Goal: Check status: Check status

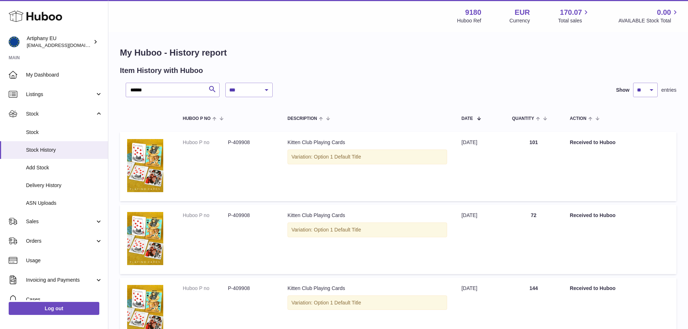
select select "*"
drag, startPoint x: 130, startPoint y: 87, endPoint x: 125, endPoint y: 87, distance: 5.4
click at [125, 87] on div "**********" at bounding box center [398, 90] width 557 height 14
paste input "text"
type input "******"
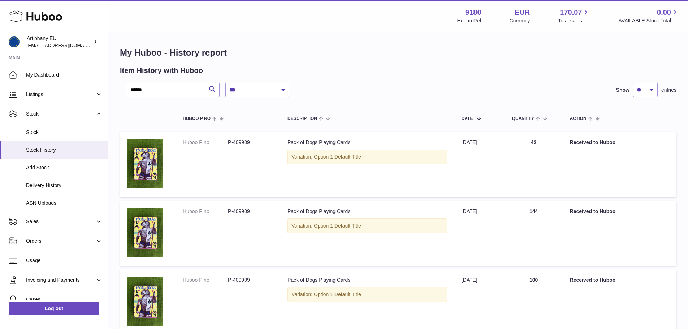
click at [553, 176] on td "Quantity 42" at bounding box center [534, 164] width 58 height 65
click at [479, 117] on span at bounding box center [476, 118] width 6 height 6
drag, startPoint x: 528, startPoint y: 140, endPoint x: 545, endPoint y: 146, distance: 17.8
click at [544, 140] on td "Quantity 144" at bounding box center [534, 164] width 58 height 65
drag, startPoint x: 552, startPoint y: 215, endPoint x: 554, endPoint y: 220, distance: 5.6
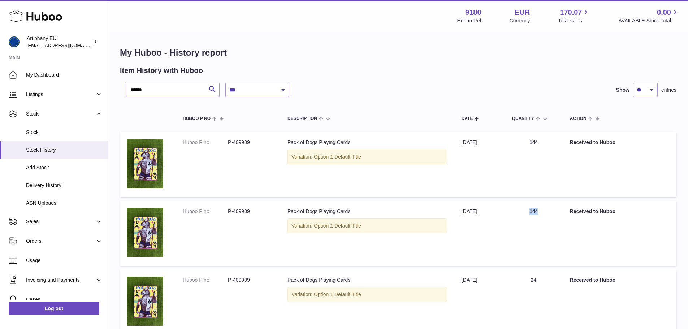
click at [553, 216] on td "Quantity 144" at bounding box center [534, 233] width 58 height 65
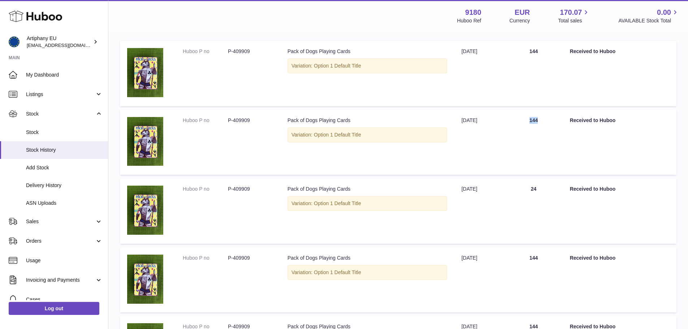
scroll to position [108, 0]
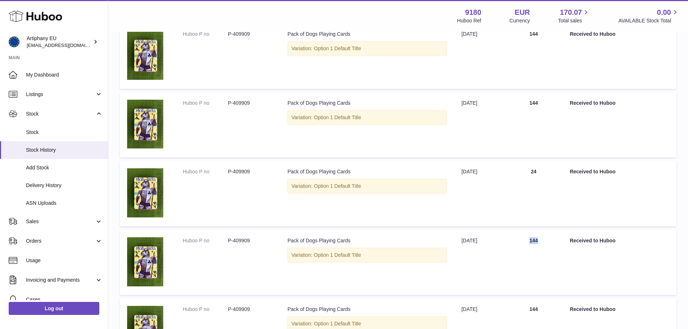
drag, startPoint x: 532, startPoint y: 242, endPoint x: 554, endPoint y: 238, distance: 22.5
click at [554, 238] on td "Quantity 144" at bounding box center [534, 262] width 58 height 65
click at [545, 170] on td "Quantity 24" at bounding box center [534, 193] width 58 height 65
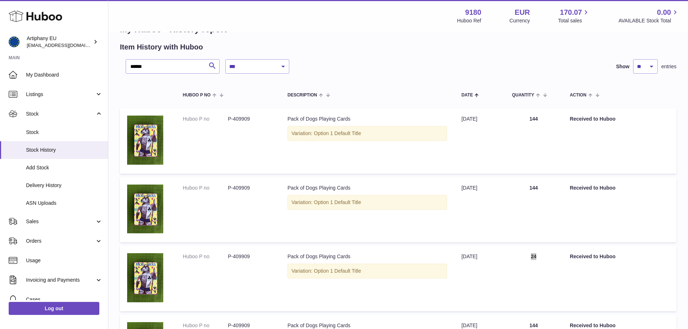
scroll to position [0, 0]
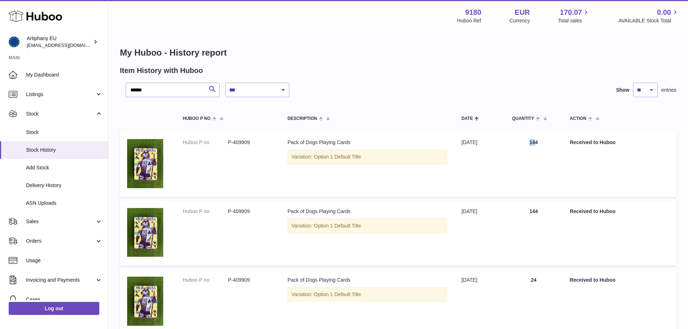
drag, startPoint x: 536, startPoint y: 143, endPoint x: 550, endPoint y: 158, distance: 21.2
click at [545, 146] on td "Quantity 144" at bounding box center [534, 164] width 58 height 65
drag, startPoint x: 536, startPoint y: 212, endPoint x: 552, endPoint y: 212, distance: 15.9
click at [552, 212] on td "Quantity 144" at bounding box center [534, 233] width 58 height 65
drag, startPoint x: 549, startPoint y: 279, endPoint x: 558, endPoint y: 280, distance: 8.3
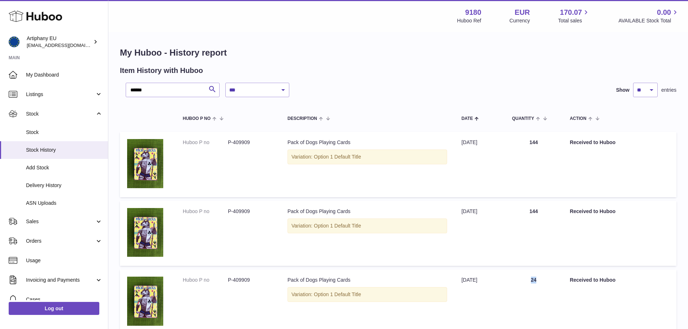
click at [556, 280] on td "Quantity 24" at bounding box center [534, 302] width 58 height 65
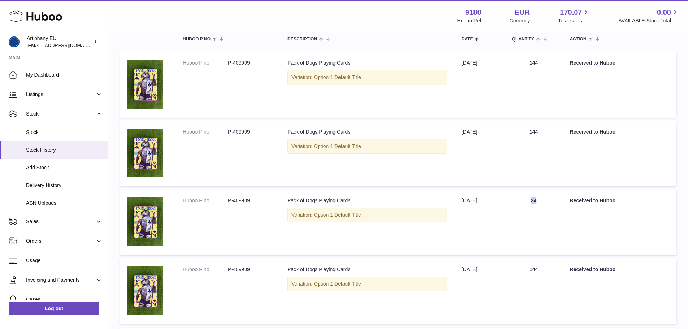
scroll to position [108, 0]
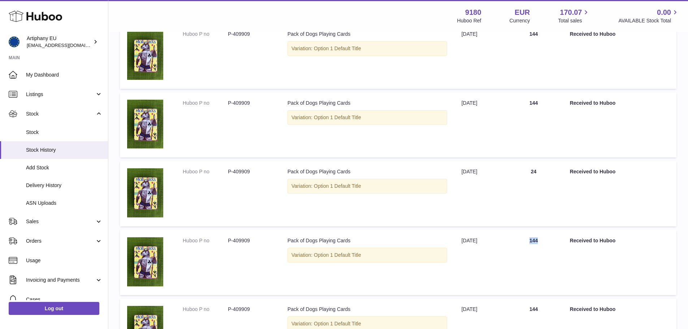
drag, startPoint x: 538, startPoint y: 237, endPoint x: 561, endPoint y: 248, distance: 24.7
click at [551, 238] on td "Quantity 144" at bounding box center [534, 262] width 58 height 65
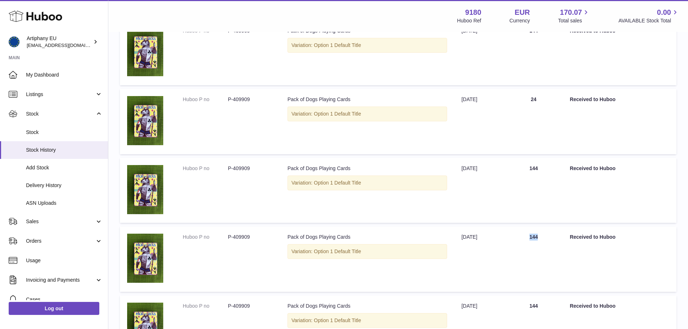
drag, startPoint x: 532, startPoint y: 238, endPoint x: 558, endPoint y: 237, distance: 26.0
click at [558, 237] on td "Quantity 144" at bounding box center [534, 259] width 58 height 65
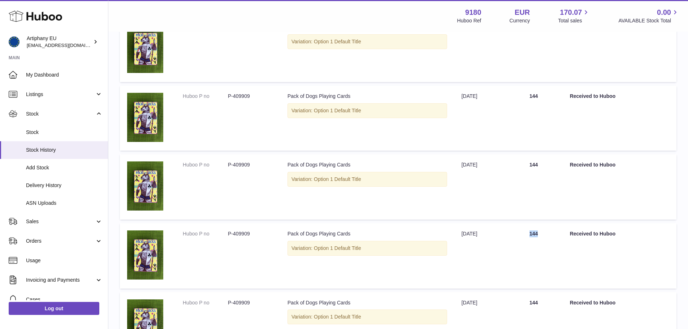
drag, startPoint x: 533, startPoint y: 235, endPoint x: 552, endPoint y: 234, distance: 19.2
click at [550, 234] on td "Quantity 144" at bounding box center [534, 255] width 58 height 65
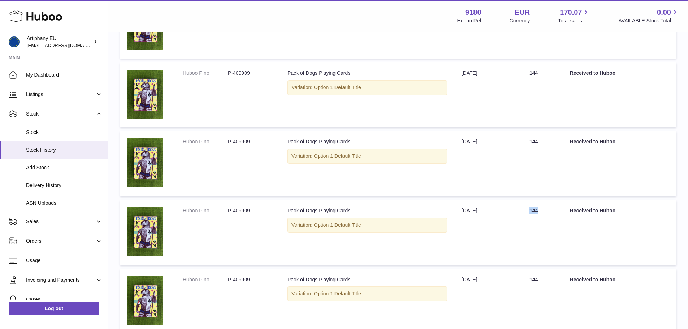
scroll to position [325, 0]
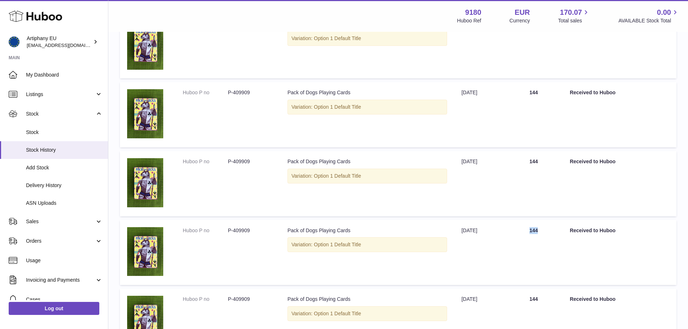
drag, startPoint x: 531, startPoint y: 234, endPoint x: 556, endPoint y: 237, distance: 25.1
click at [549, 232] on td "Quantity 144" at bounding box center [534, 252] width 58 height 65
drag, startPoint x: 529, startPoint y: 300, endPoint x: 549, endPoint y: 299, distance: 20.2
click at [548, 300] on td "Quantity 144" at bounding box center [534, 321] width 58 height 65
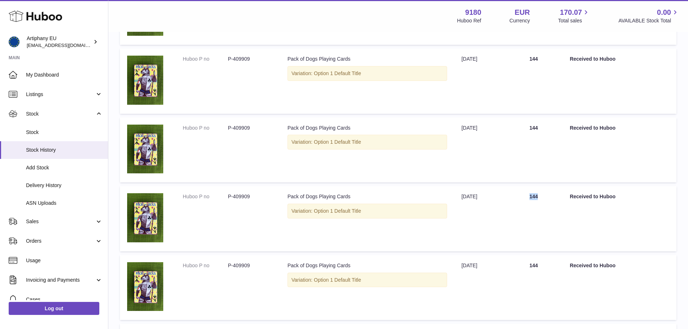
scroll to position [470, 0]
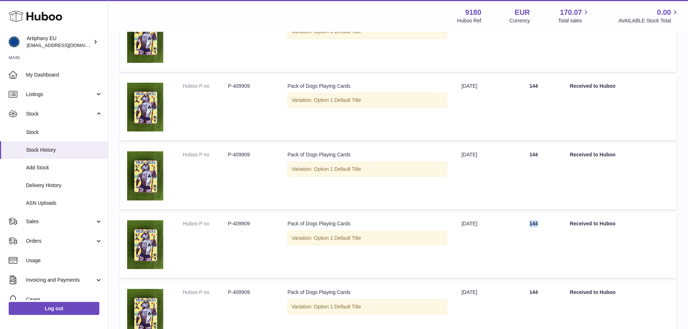
drag, startPoint x: 531, startPoint y: 221, endPoint x: 556, endPoint y: 226, distance: 25.7
click at [556, 224] on td "Quantity 144" at bounding box center [534, 245] width 58 height 65
click at [556, 294] on td "Quantity 144" at bounding box center [534, 314] width 58 height 65
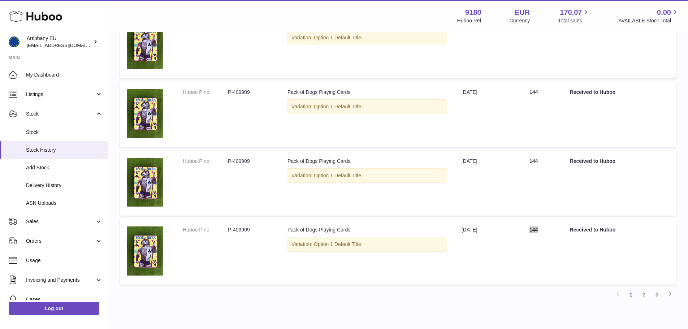
scroll to position [567, 0]
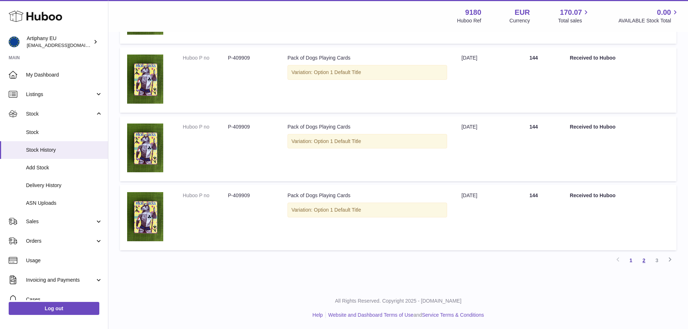
click at [643, 259] on link "2" at bounding box center [644, 260] width 13 height 13
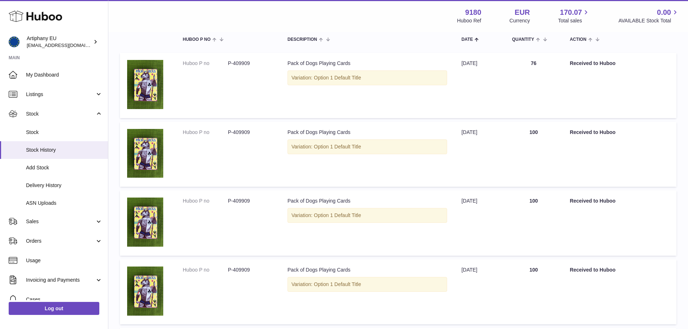
scroll to position [108, 0]
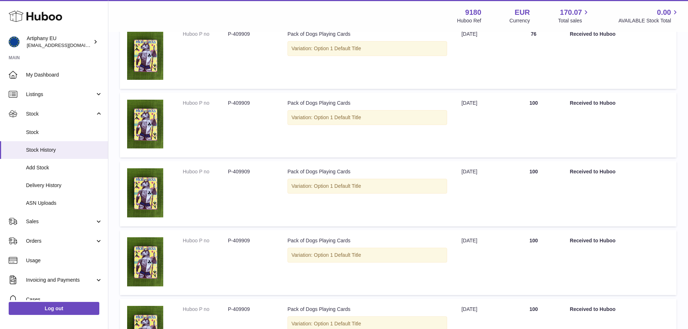
click at [537, 105] on td "Quantity 100" at bounding box center [534, 124] width 58 height 65
drag, startPoint x: 533, startPoint y: 172, endPoint x: 548, endPoint y: 200, distance: 32.0
click at [537, 173] on td "Quantity 100" at bounding box center [534, 193] width 58 height 65
drag, startPoint x: 532, startPoint y: 241, endPoint x: 541, endPoint y: 253, distance: 15.8
click at [535, 242] on td "Quantity 100" at bounding box center [534, 262] width 58 height 65
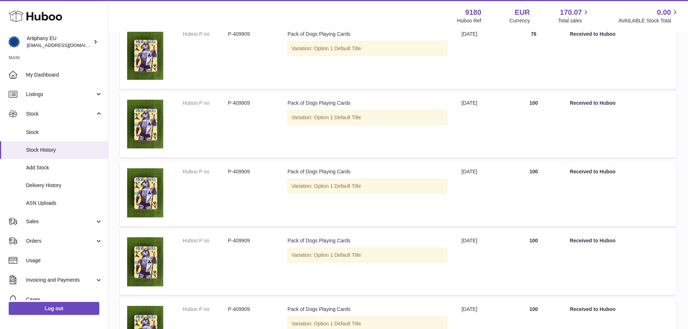
drag, startPoint x: 534, startPoint y: 312, endPoint x: 539, endPoint y: 312, distance: 5.1
click at [534, 312] on td "Quantity 100" at bounding box center [534, 331] width 58 height 65
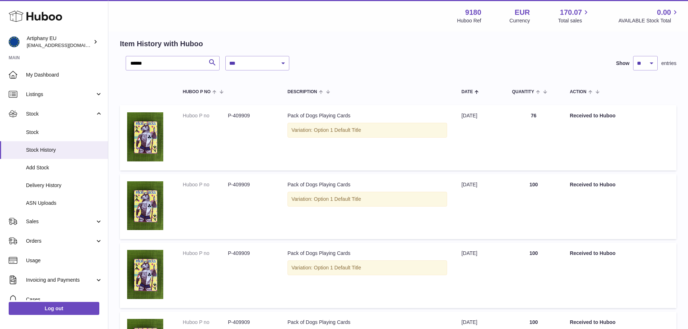
scroll to position [0, 0]
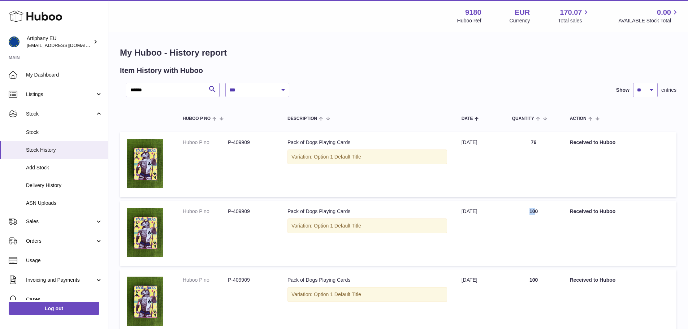
drag, startPoint x: 529, startPoint y: 207, endPoint x: 543, endPoint y: 213, distance: 15.6
click at [542, 211] on td "Quantity 100" at bounding box center [534, 233] width 58 height 65
drag, startPoint x: 528, startPoint y: 283, endPoint x: 545, endPoint y: 283, distance: 17.3
click at [545, 283] on td "Quantity 100" at bounding box center [534, 302] width 58 height 65
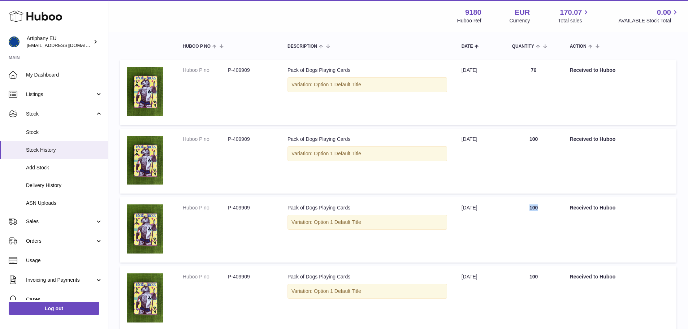
scroll to position [145, 0]
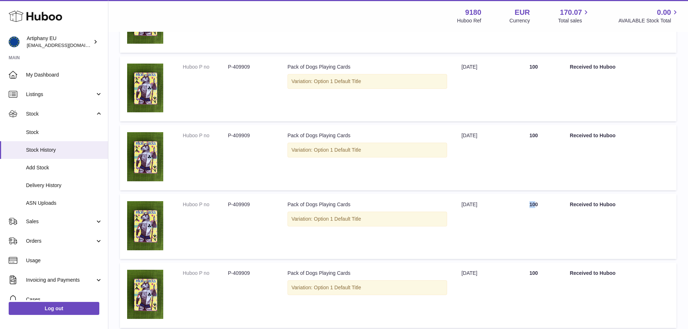
drag, startPoint x: 527, startPoint y: 201, endPoint x: 553, endPoint y: 208, distance: 26.5
click at [550, 205] on td "Quantity 100" at bounding box center [534, 226] width 58 height 65
drag, startPoint x: 533, startPoint y: 274, endPoint x: 550, endPoint y: 274, distance: 16.6
click at [550, 274] on td "Quantity 100" at bounding box center [534, 295] width 58 height 65
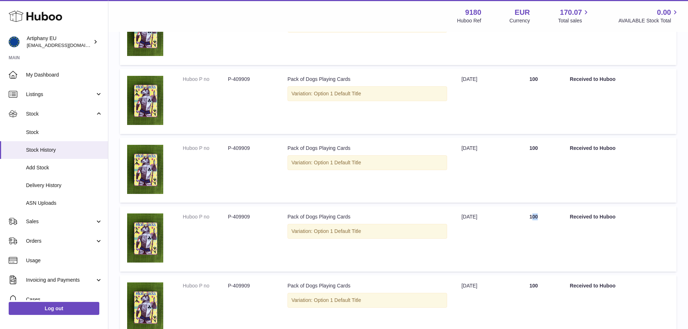
scroll to position [289, 0]
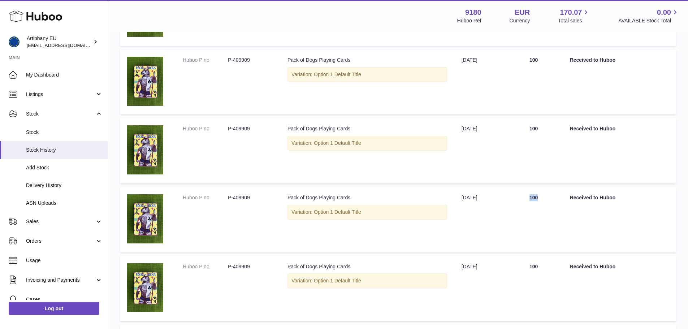
click at [550, 199] on td "Quantity 100" at bounding box center [534, 219] width 58 height 65
drag, startPoint x: 543, startPoint y: 267, endPoint x: 552, endPoint y: 267, distance: 9.8
click at [551, 267] on td "Quantity 100" at bounding box center [534, 288] width 58 height 65
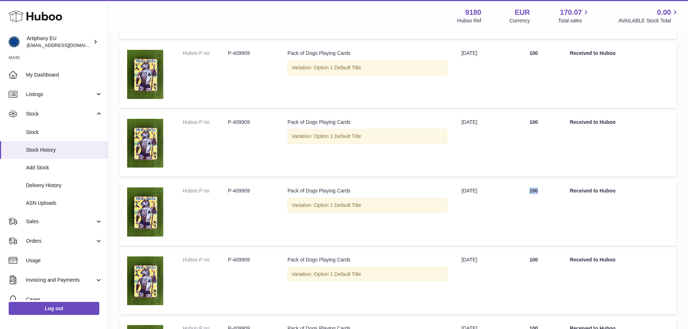
drag, startPoint x: 530, startPoint y: 193, endPoint x: 549, endPoint y: 197, distance: 19.8
click at [548, 195] on td "Quantity 100" at bounding box center [534, 212] width 58 height 65
drag, startPoint x: 532, startPoint y: 259, endPoint x: 548, endPoint y: 259, distance: 16.3
click at [548, 259] on td "Quantity 100" at bounding box center [534, 281] width 58 height 65
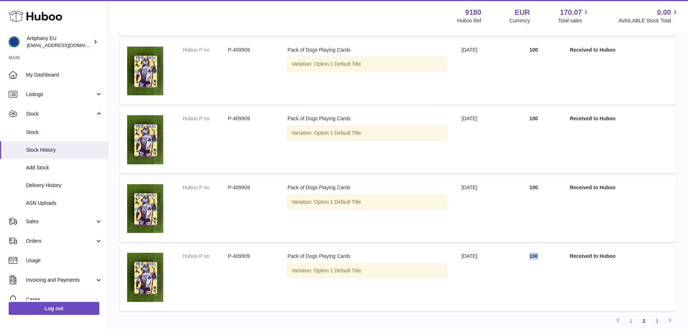
drag, startPoint x: 530, startPoint y: 258, endPoint x: 559, endPoint y: 258, distance: 29.6
click at [559, 258] on td "Quantity 100" at bounding box center [534, 278] width 58 height 65
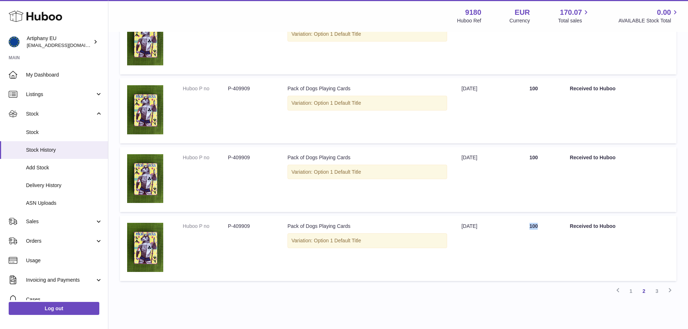
scroll to position [567, 0]
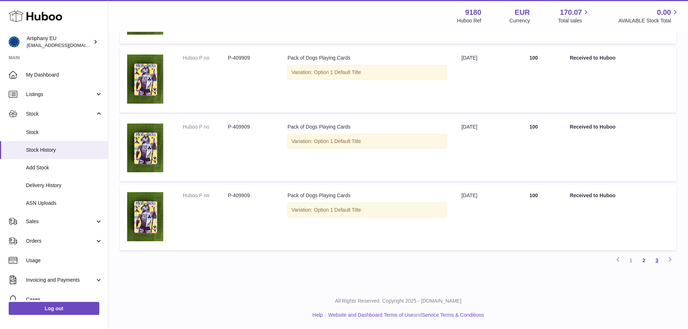
click at [659, 262] on link "3" at bounding box center [657, 260] width 13 height 13
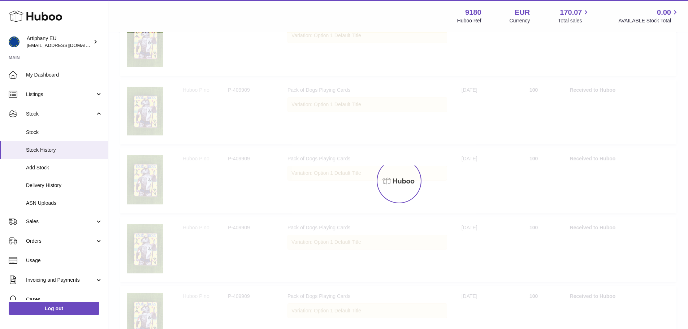
scroll to position [33, 0]
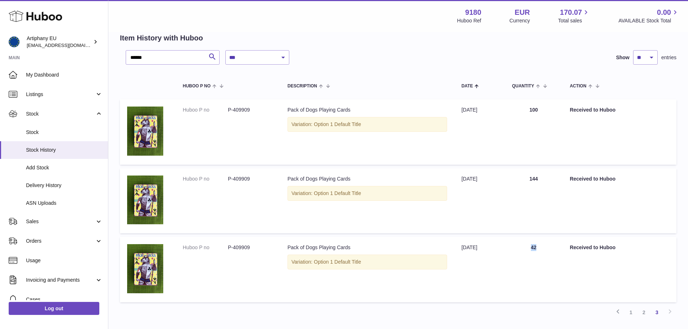
drag, startPoint x: 540, startPoint y: 248, endPoint x: 549, endPoint y: 248, distance: 9.0
click at [549, 248] on td "Quantity 42" at bounding box center [534, 269] width 58 height 65
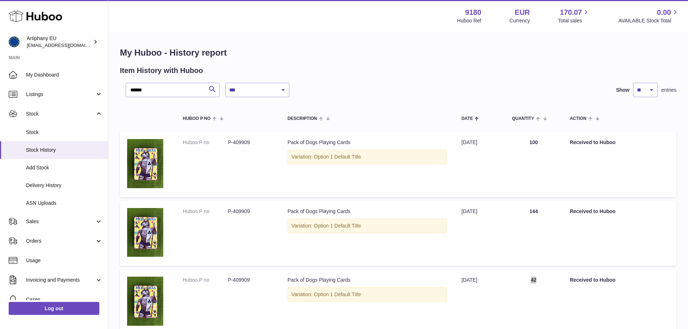
scroll to position [85, 0]
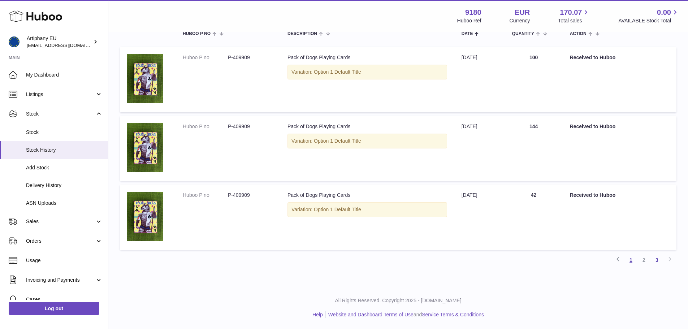
click at [632, 261] on link "1" at bounding box center [631, 260] width 13 height 13
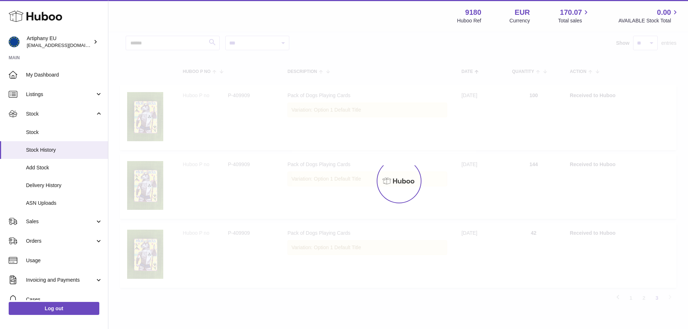
scroll to position [33, 0]
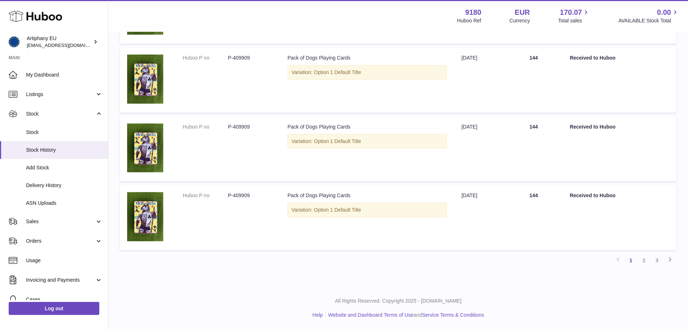
click at [645, 259] on link "2" at bounding box center [644, 260] width 13 height 13
click at [657, 261] on link "3" at bounding box center [657, 260] width 13 height 13
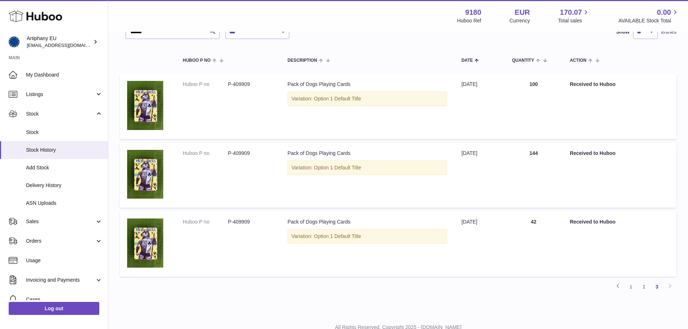
scroll to position [85, 0]
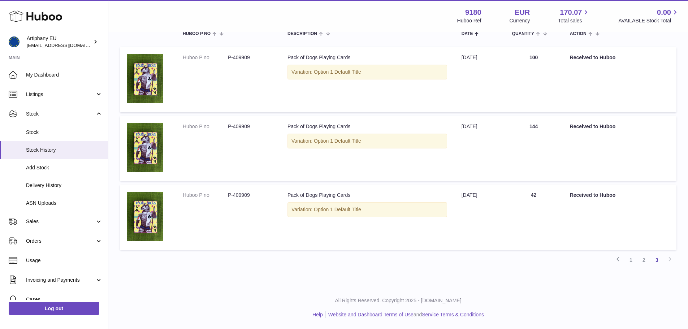
click at [305, 227] on td "Description Pack of Dogs Playing Cards Variation: Option 1 Default Title" at bounding box center [367, 217] width 174 height 65
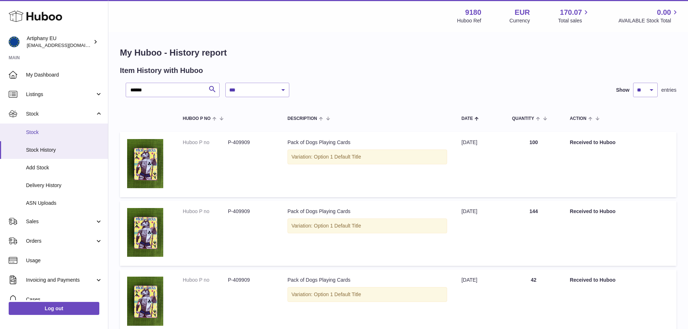
click at [28, 133] on span "Stock" at bounding box center [64, 132] width 77 height 7
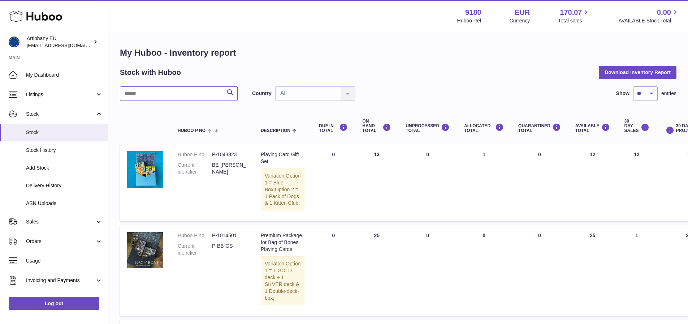
click at [167, 86] on input "text" at bounding box center [179, 93] width 118 height 14
paste input "******"
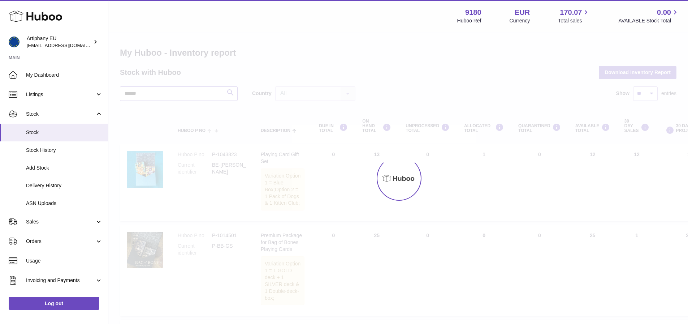
type input "******"
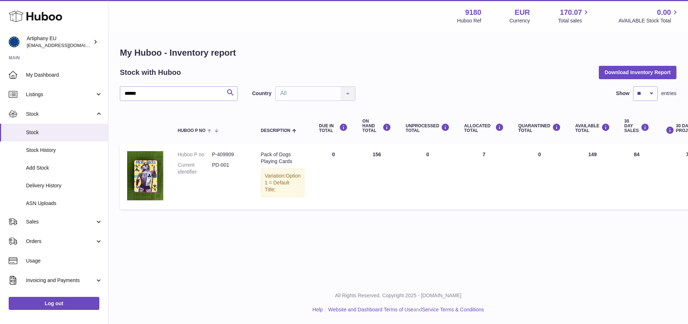
drag, startPoint x: 362, startPoint y: 157, endPoint x: 379, endPoint y: 156, distance: 17.0
click at [379, 155] on td "ON HAND Total 156" at bounding box center [376, 176] width 43 height 65
click at [459, 181] on td "ALLOCATED Total 7" at bounding box center [484, 176] width 54 height 65
click at [430, 247] on div "Menu Huboo 9180 Huboo Ref EUR Currency 170.07 Total sales 0.00 AVAILABLE Stock …" at bounding box center [398, 140] width 580 height 281
drag, startPoint x: 366, startPoint y: 156, endPoint x: 377, endPoint y: 156, distance: 11.2
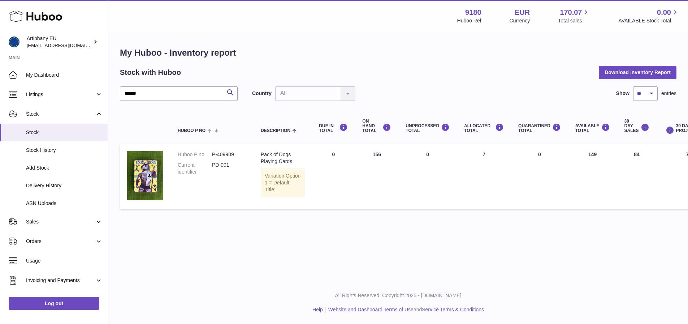
click at [377, 156] on td "ON HAND Total 156" at bounding box center [376, 176] width 43 height 65
